Goal: Information Seeking & Learning: Learn about a topic

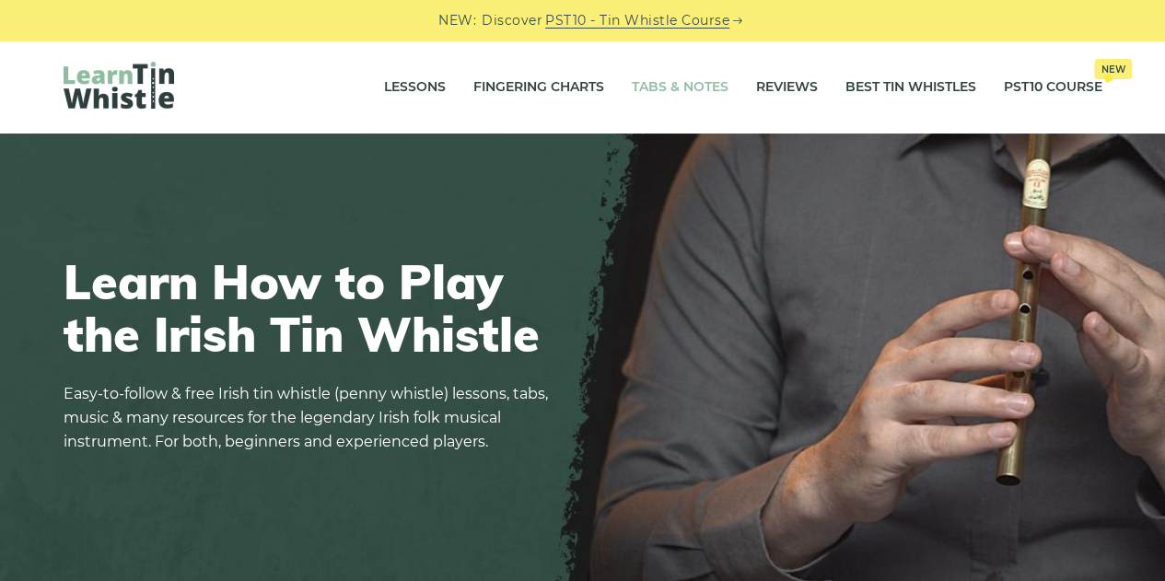
click at [678, 82] on link "Tabs & Notes" at bounding box center [680, 87] width 97 height 46
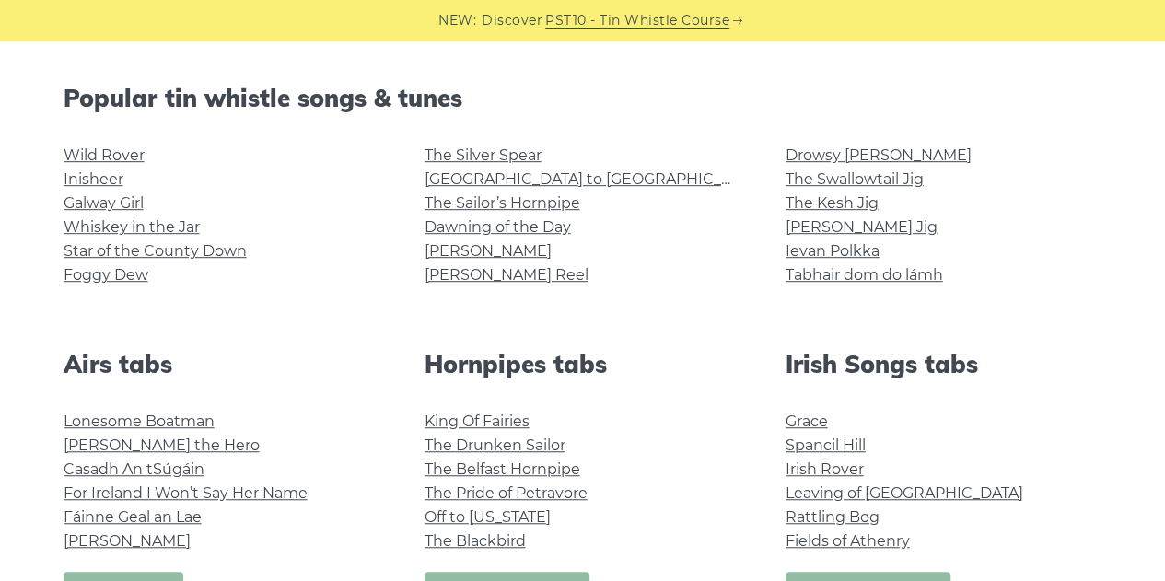
scroll to position [481, 0]
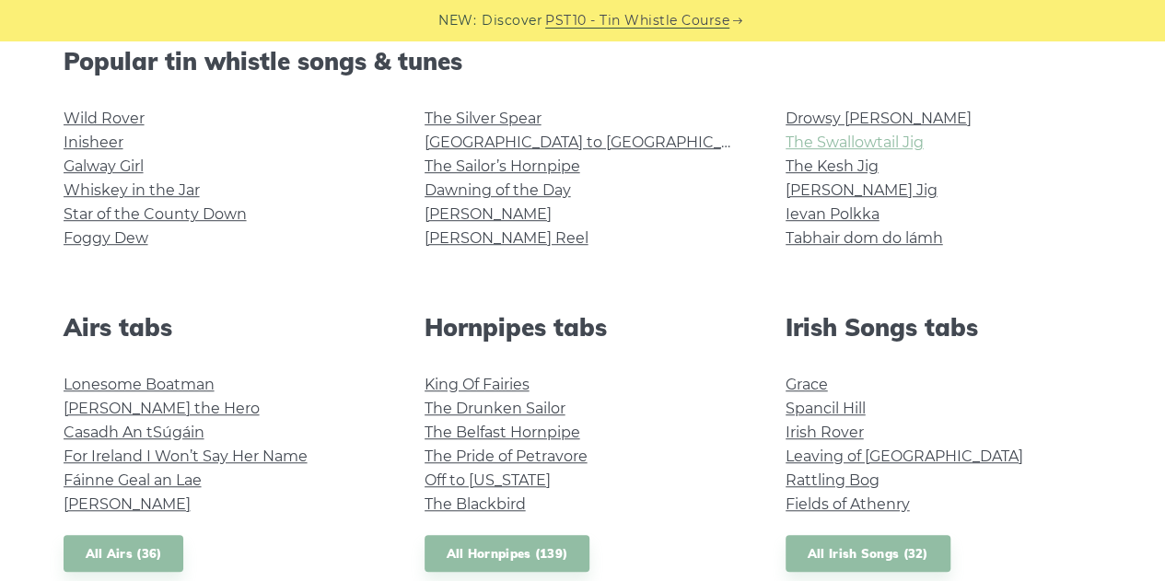
click at [912, 144] on link "The Swallowtail Jig" at bounding box center [855, 142] width 138 height 17
click at [484, 231] on link "[PERSON_NAME] Reel" at bounding box center [507, 237] width 164 height 17
click at [460, 220] on link "[PERSON_NAME]" at bounding box center [488, 213] width 127 height 17
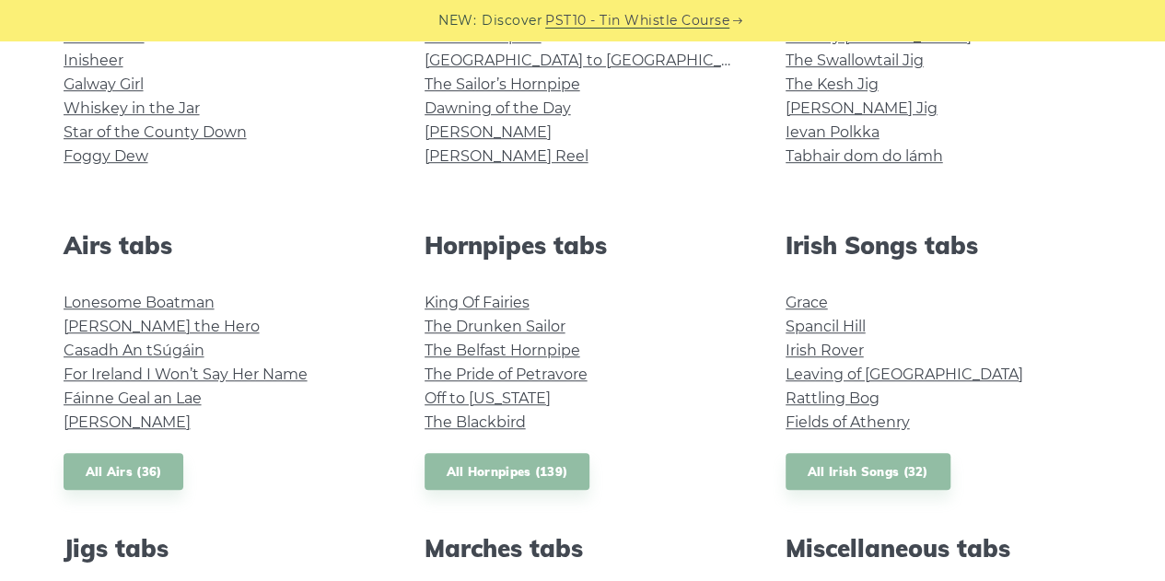
scroll to position [565, 0]
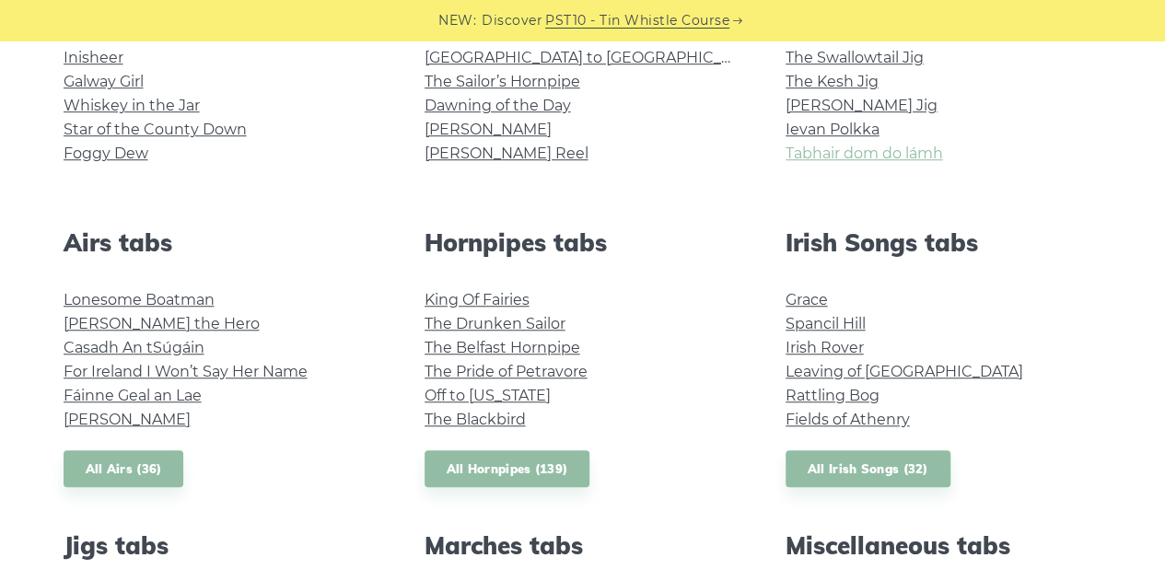
click at [919, 157] on link "Tabhair dom do lámh" at bounding box center [864, 153] width 157 height 17
click at [138, 421] on link "Planxty Davis" at bounding box center [127, 419] width 127 height 17
click at [127, 332] on link "Hector the Hero" at bounding box center [162, 323] width 196 height 17
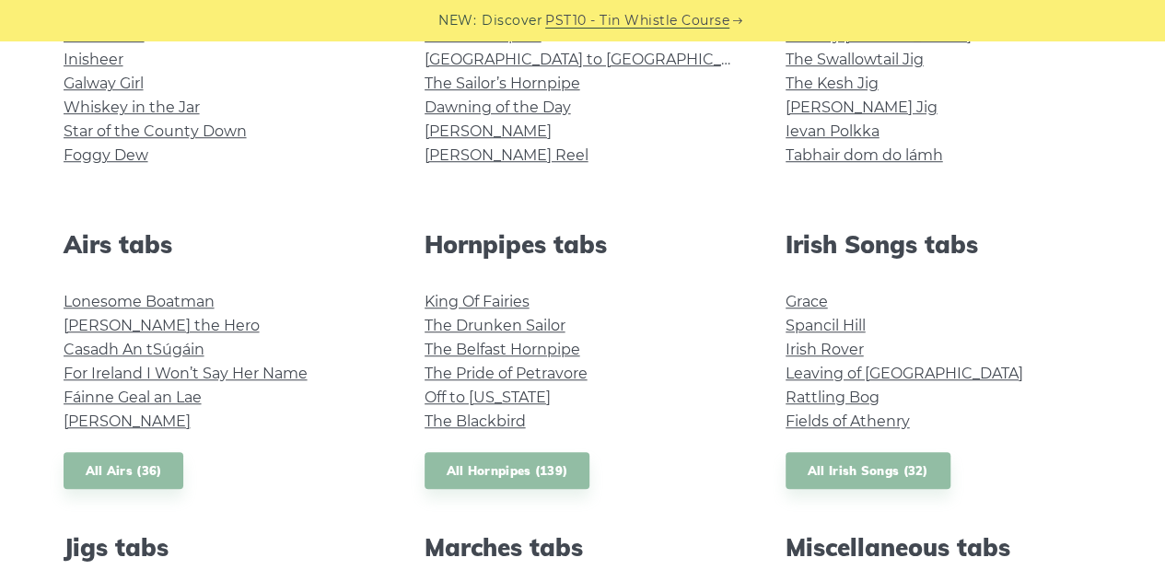
scroll to position [0, 0]
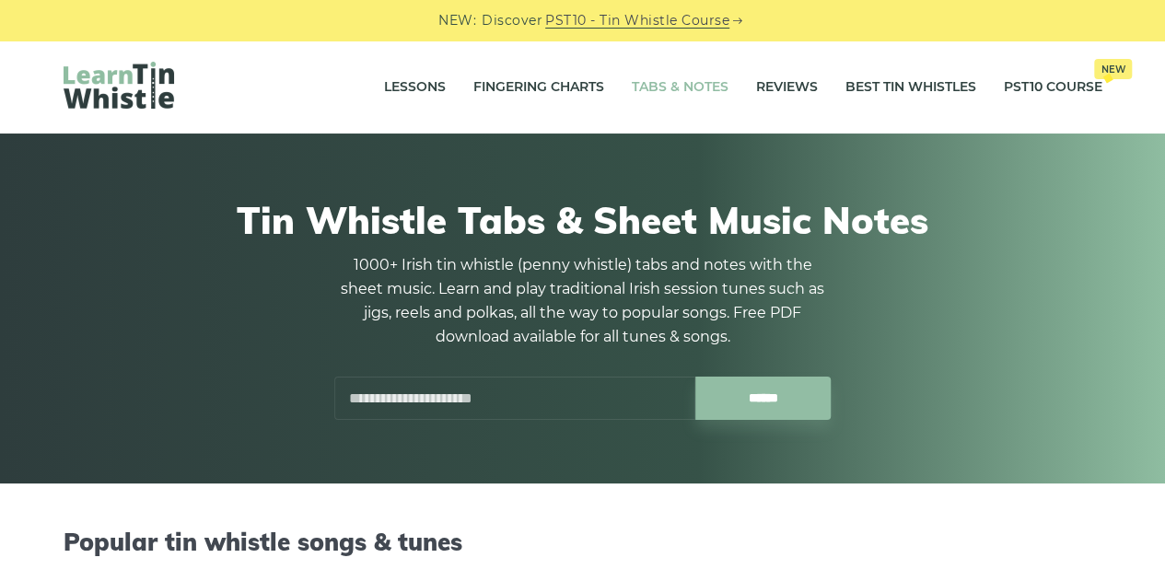
click at [504, 386] on input "text" at bounding box center [514, 398] width 361 height 43
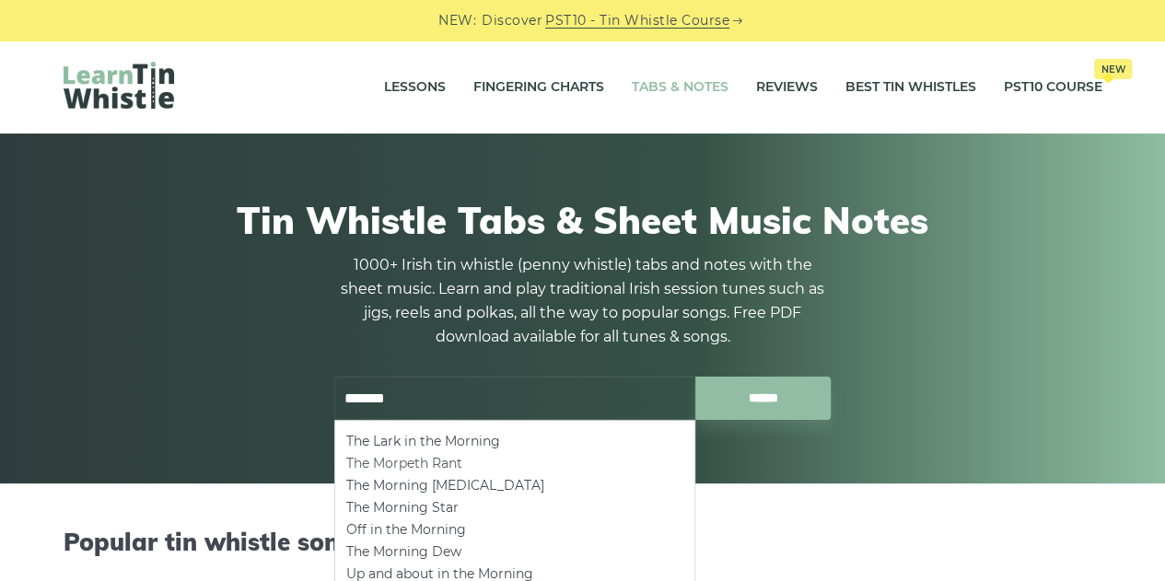
click at [448, 468] on li "The Morpeth Rant" at bounding box center [514, 463] width 337 height 22
type input "**********"
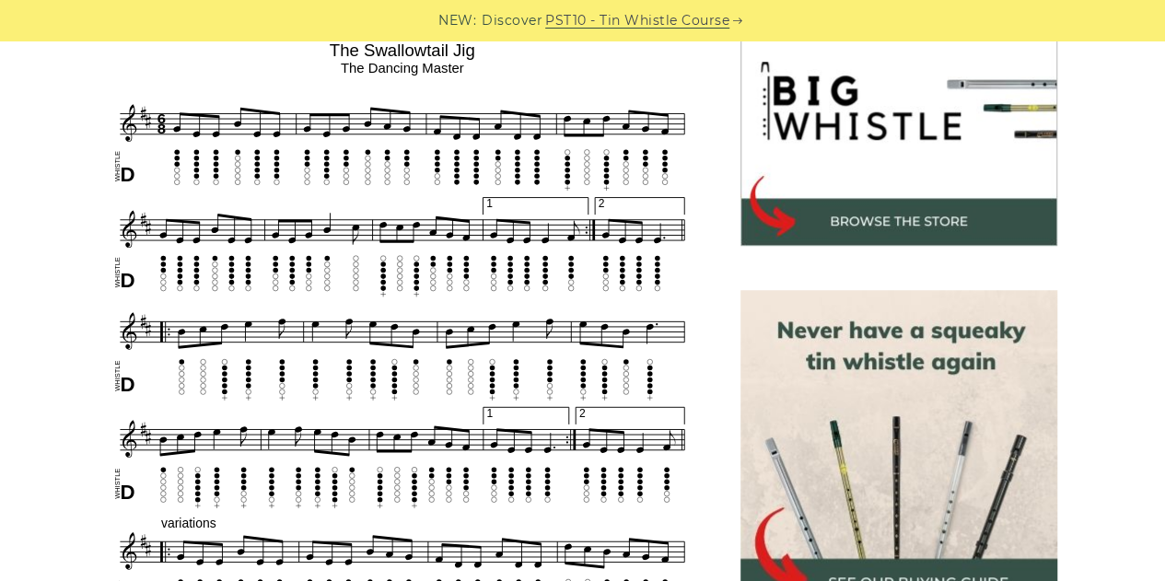
scroll to position [602, 0]
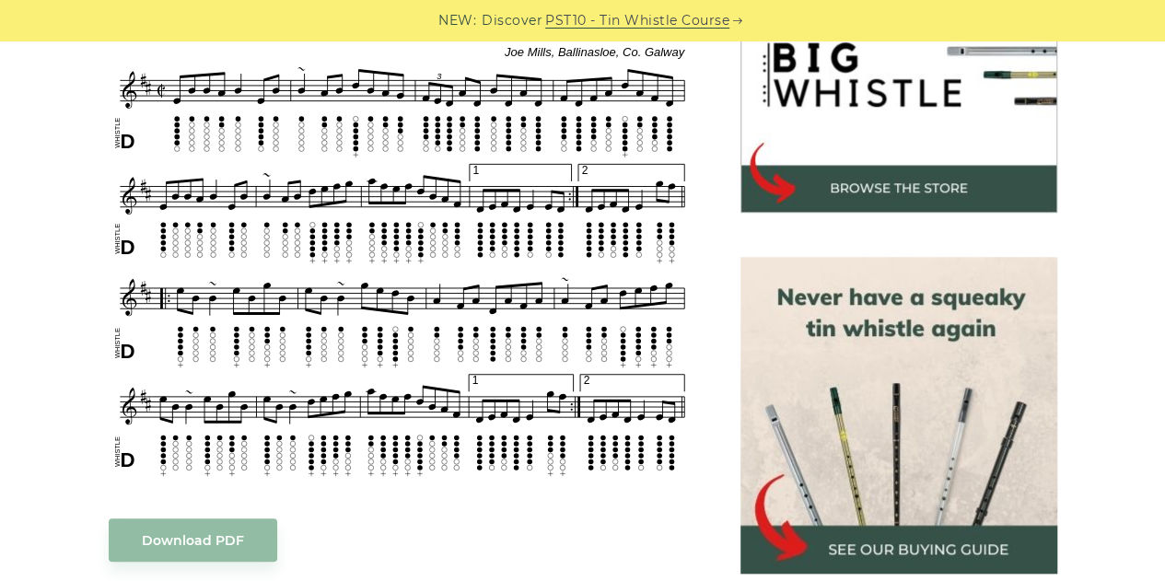
scroll to position [635, 0]
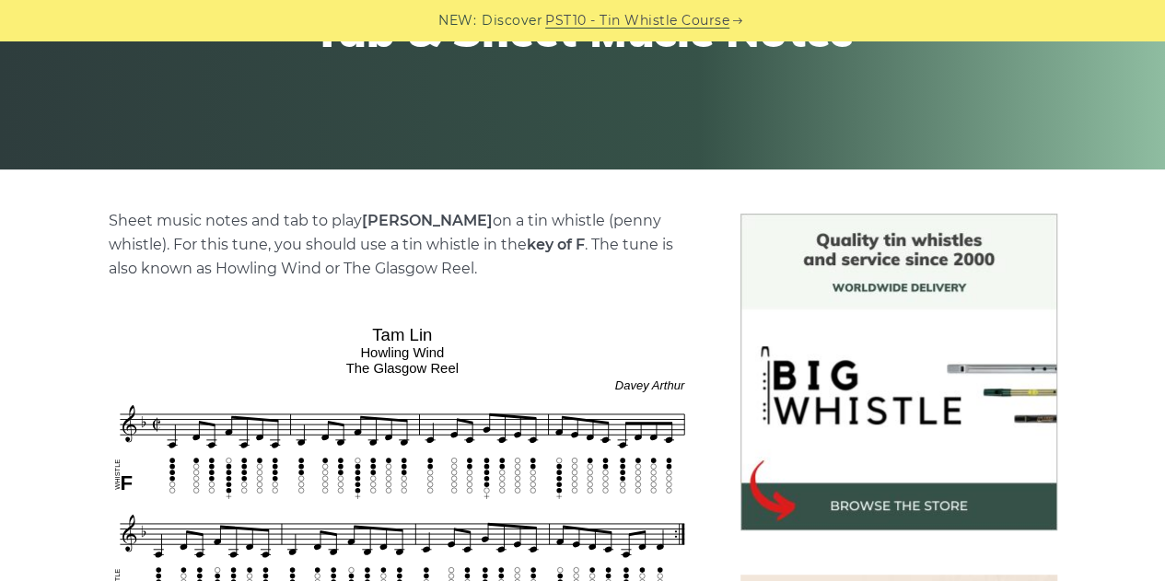
scroll to position [317, 0]
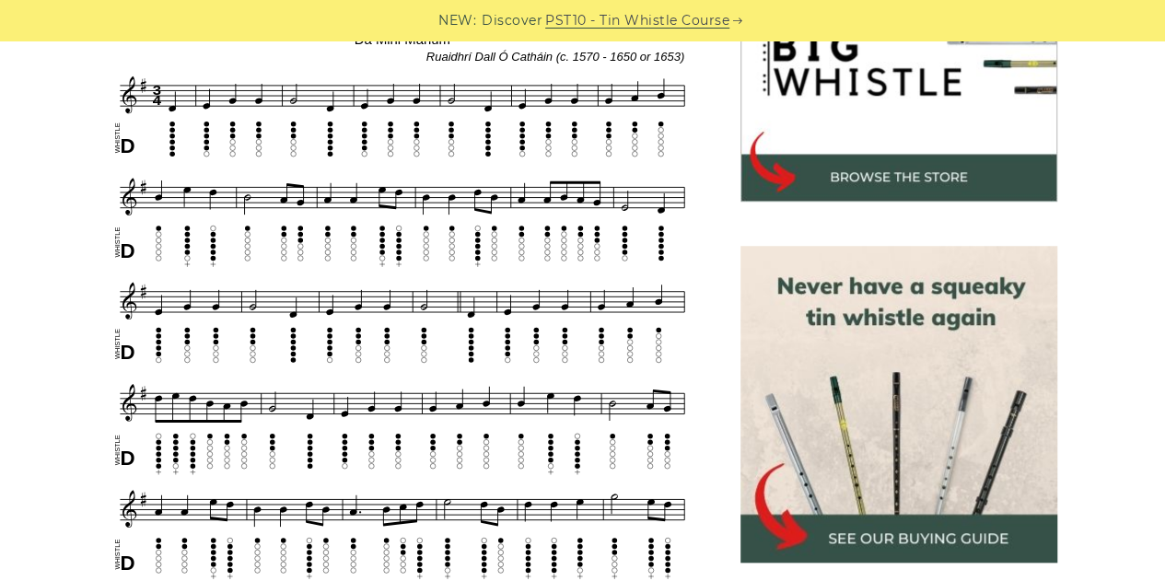
scroll to position [654, 0]
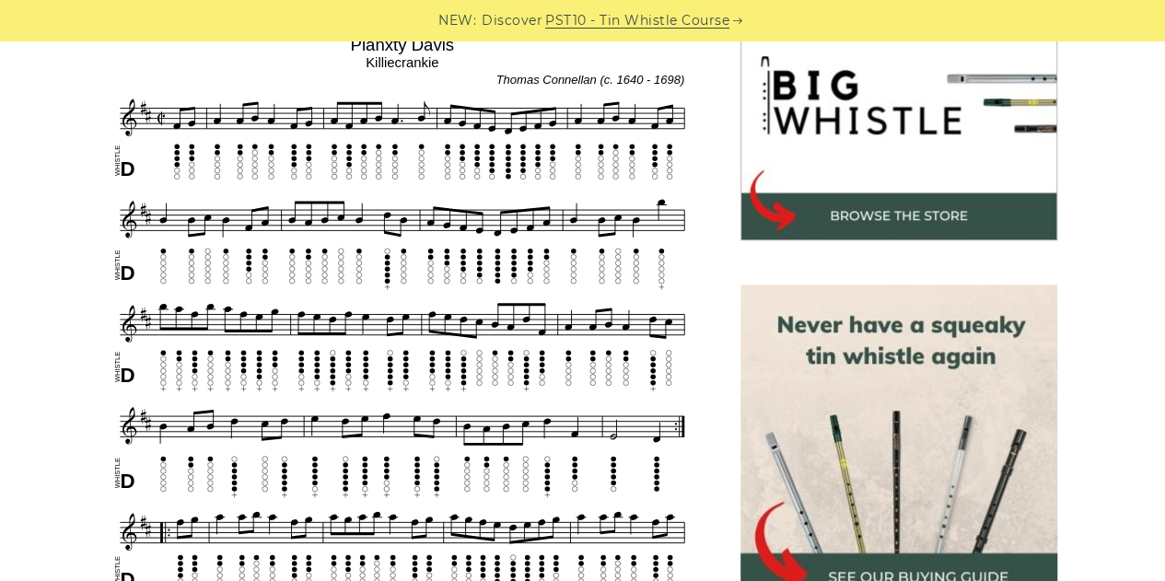
scroll to position [641, 0]
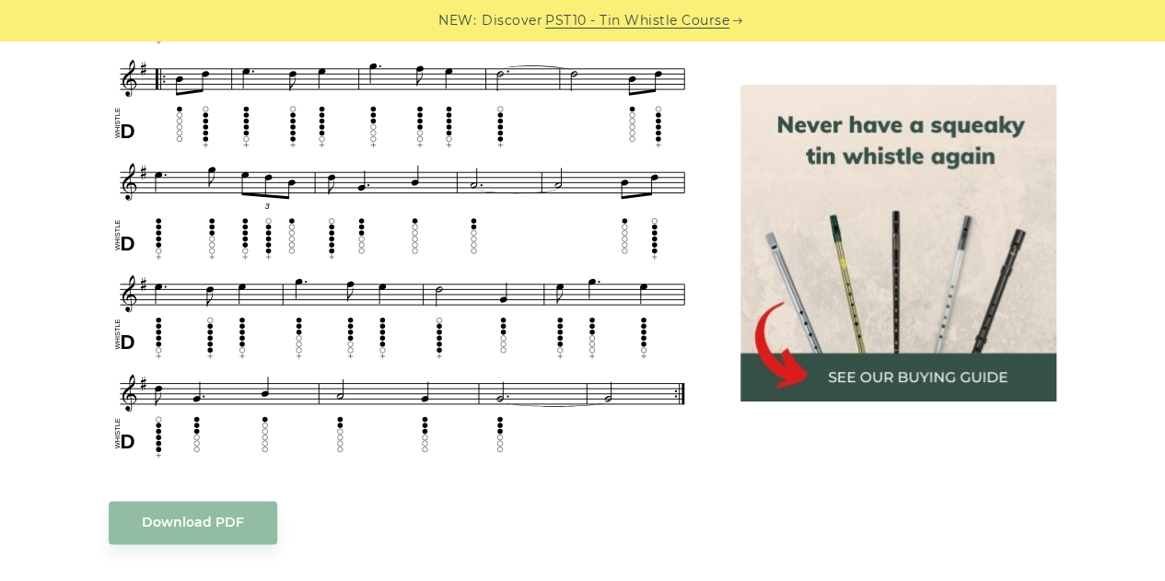
scroll to position [1014, 0]
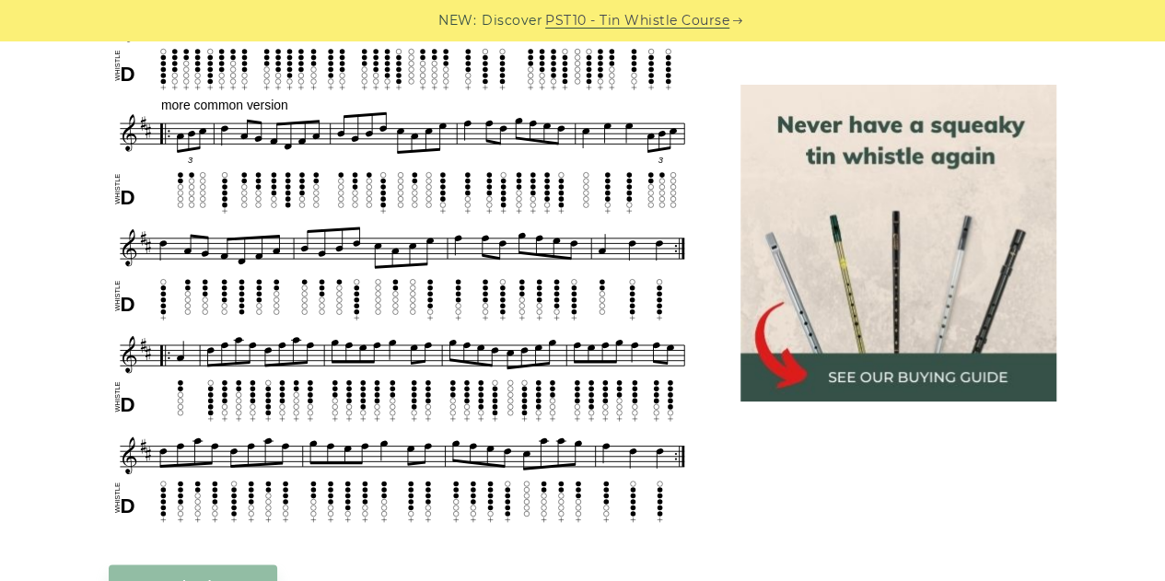
scroll to position [993, 0]
